Goal: Communication & Community: Connect with others

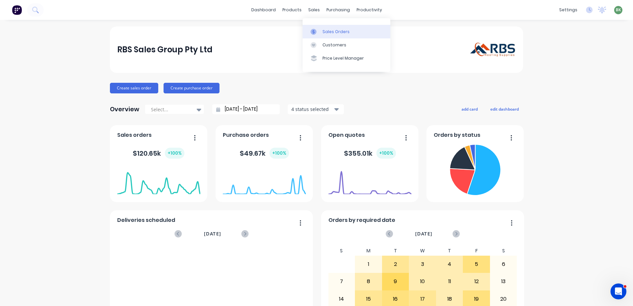
click at [327, 29] on div "Sales Orders" at bounding box center [336, 32] width 27 height 6
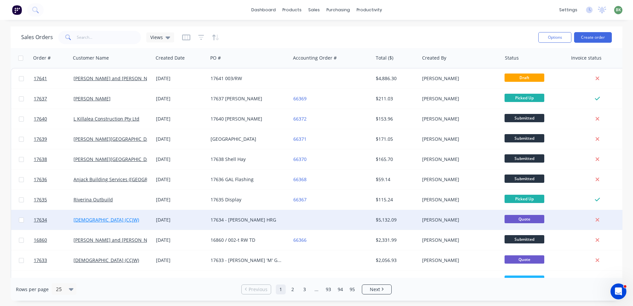
click at [112, 219] on link "[DEMOGRAPHIC_DATA] (CCJW)" at bounding box center [107, 220] width 66 height 6
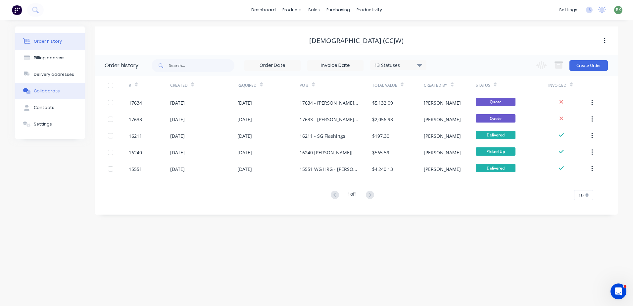
click at [51, 91] on div "Collaborate" at bounding box center [47, 91] width 26 height 6
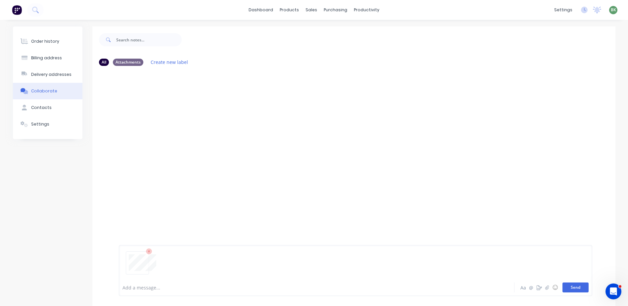
click at [582, 288] on button "Send" at bounding box center [576, 288] width 26 height 10
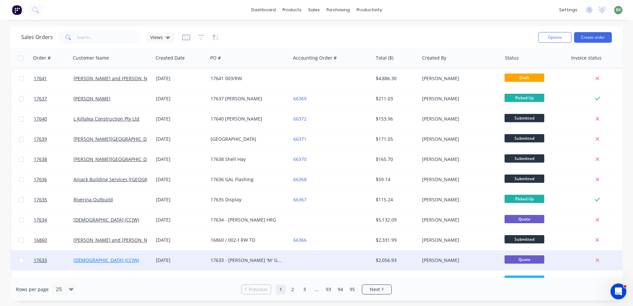
click at [101, 262] on link "[DEMOGRAPHIC_DATA] (CCJW)" at bounding box center [107, 260] width 66 height 6
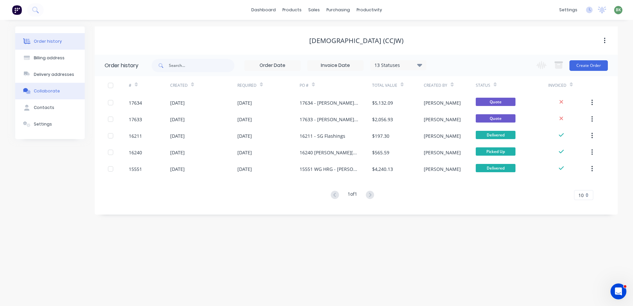
click at [45, 91] on div "Collaborate" at bounding box center [47, 91] width 26 height 6
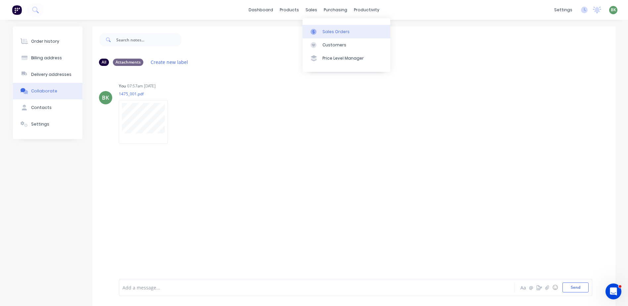
click at [324, 33] on div "Sales Orders" at bounding box center [336, 32] width 27 height 6
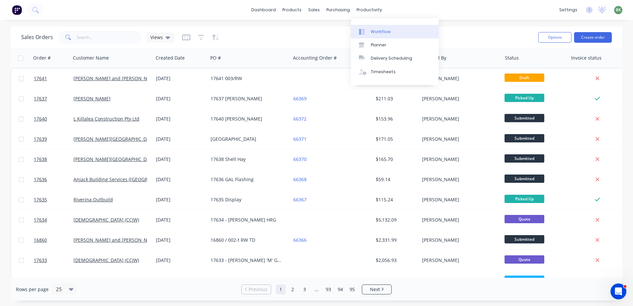
click at [380, 30] on div "Workflow" at bounding box center [381, 32] width 20 height 6
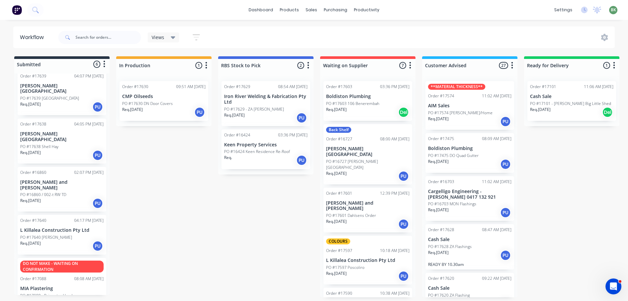
scroll to position [68, 0]
